Goal: Task Accomplishment & Management: Manage account settings

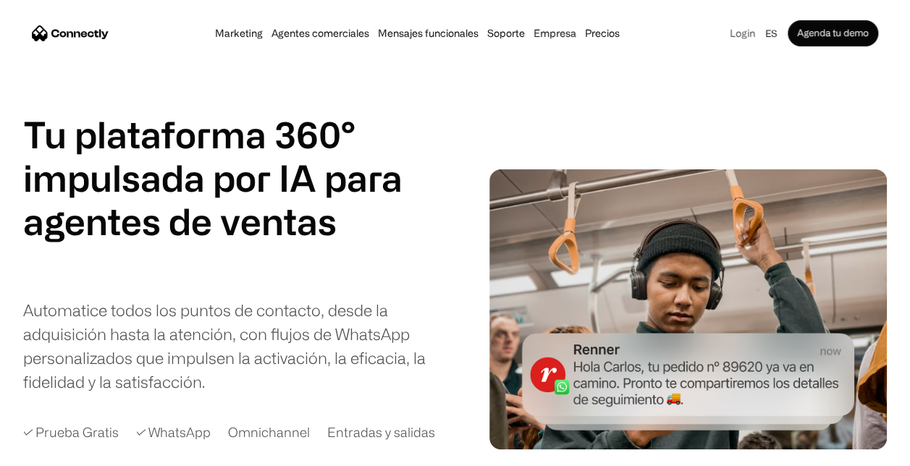
click at [743, 36] on link "Login" at bounding box center [742, 33] width 34 height 20
click at [749, 35] on link "Login" at bounding box center [742, 33] width 34 height 20
drag, startPoint x: 0, startPoint y: 0, endPoint x: 737, endPoint y: 34, distance: 737.9
click at [737, 34] on link "Login" at bounding box center [742, 33] width 34 height 20
